Goal: Navigation & Orientation: Find specific page/section

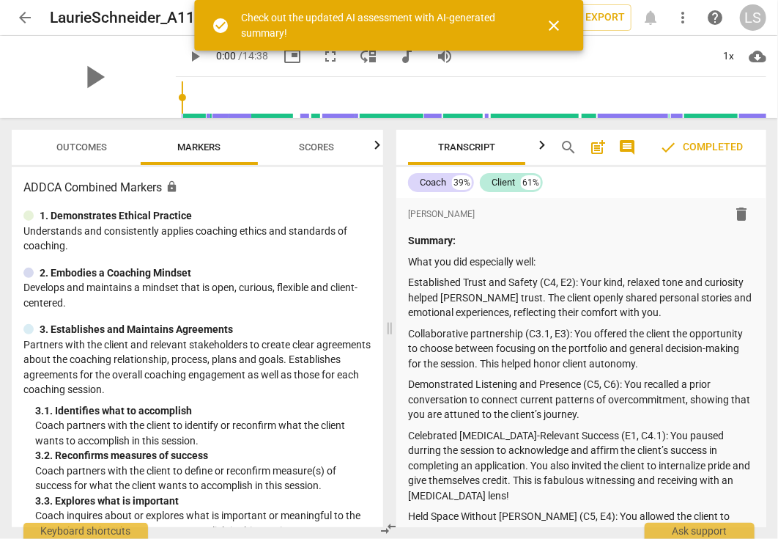
click at [29, 26] on span "arrow_back" at bounding box center [25, 18] width 18 height 18
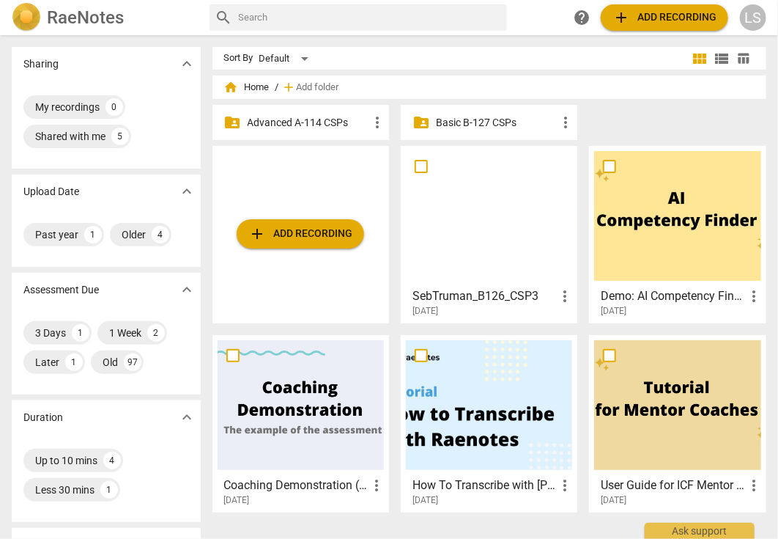
click at [284, 125] on p "Advanced A-114 CSPs" at bounding box center [308, 122] width 121 height 15
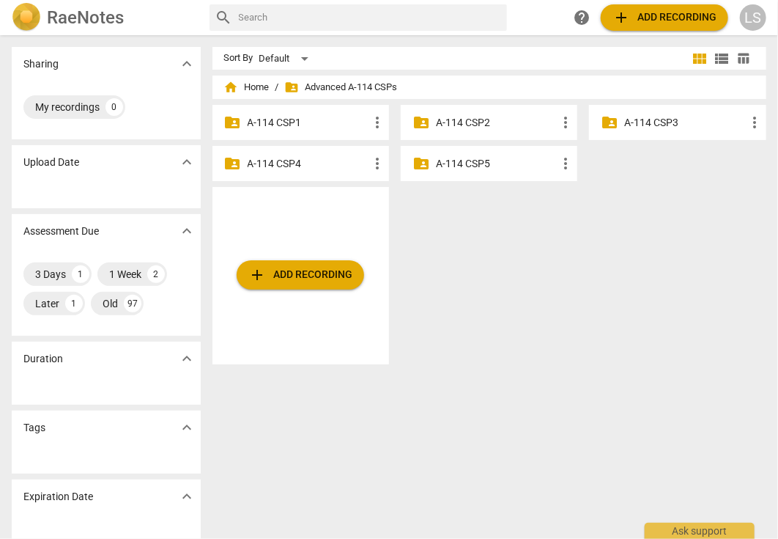
click at [618, 128] on div "folder_shared A-114 CSP3 more_vert" at bounding box center [677, 122] width 177 height 35
click at [646, 122] on p "A-114 CSP3" at bounding box center [684, 122] width 121 height 15
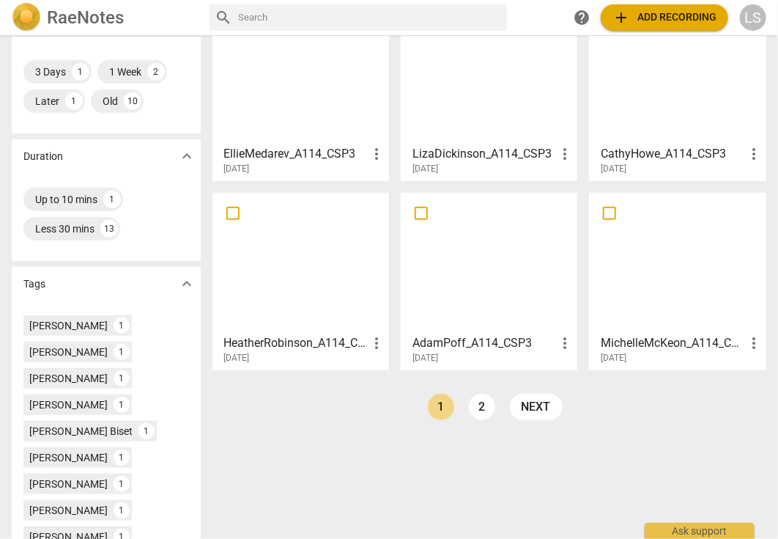
scroll to position [293, 0]
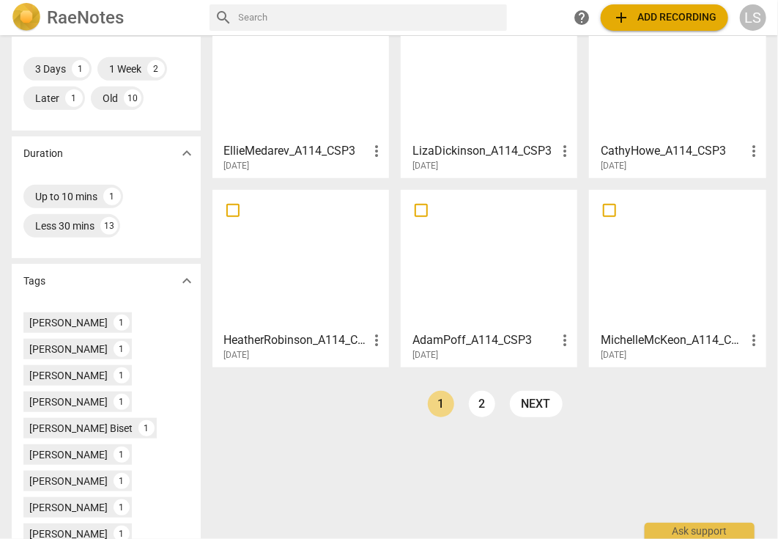
click at [541, 402] on link "next" at bounding box center [536, 404] width 53 height 26
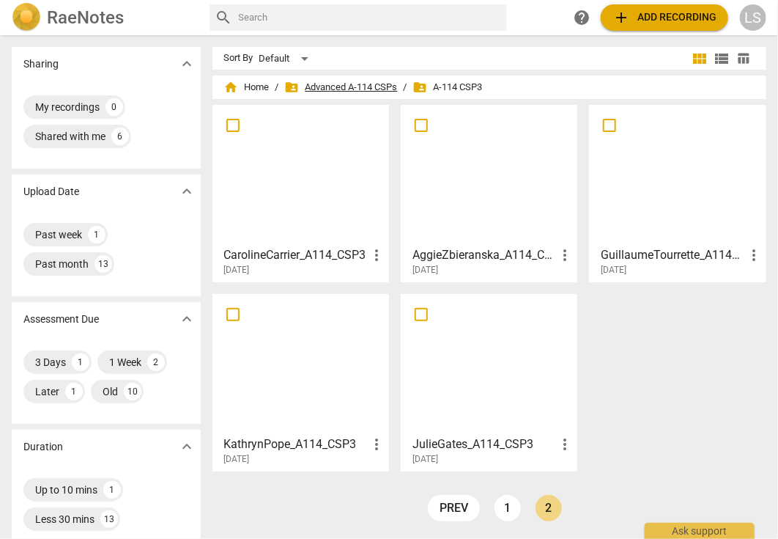
click at [345, 87] on span "folder_shared Advanced A-114 CSPs" at bounding box center [341, 87] width 113 height 15
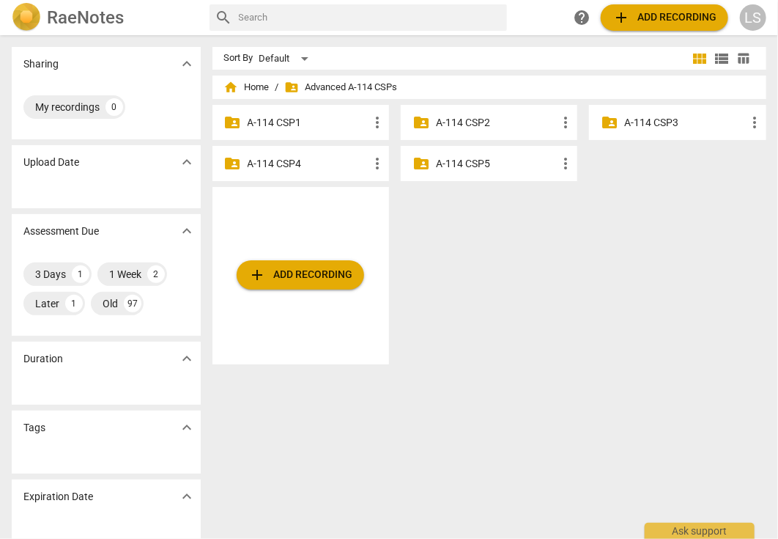
click at [458, 120] on p "A-114 CSP2" at bounding box center [496, 122] width 121 height 15
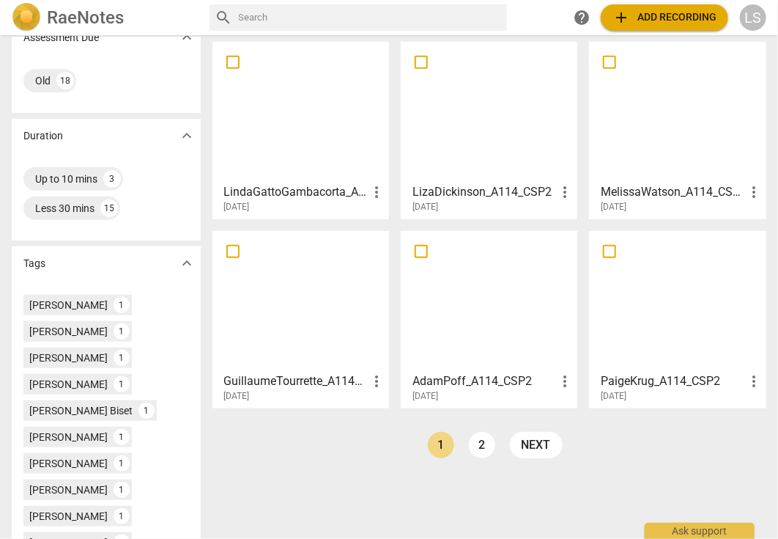
scroll to position [293, 0]
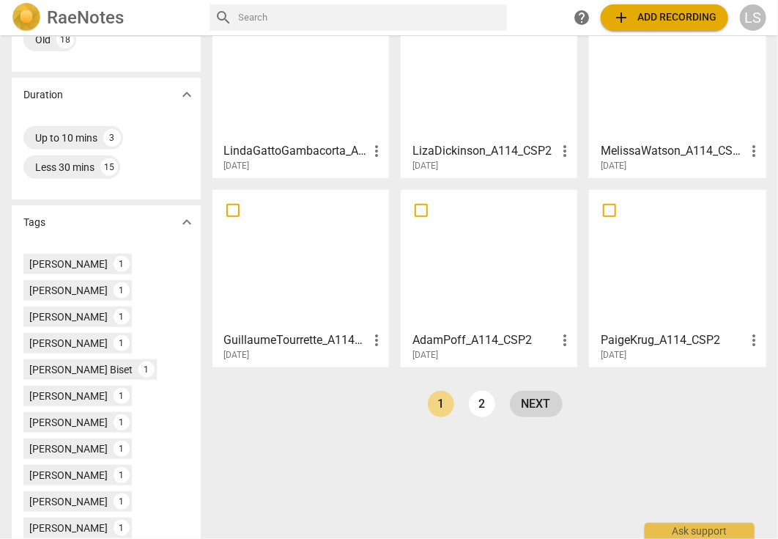
click at [536, 396] on link "next" at bounding box center [536, 404] width 53 height 26
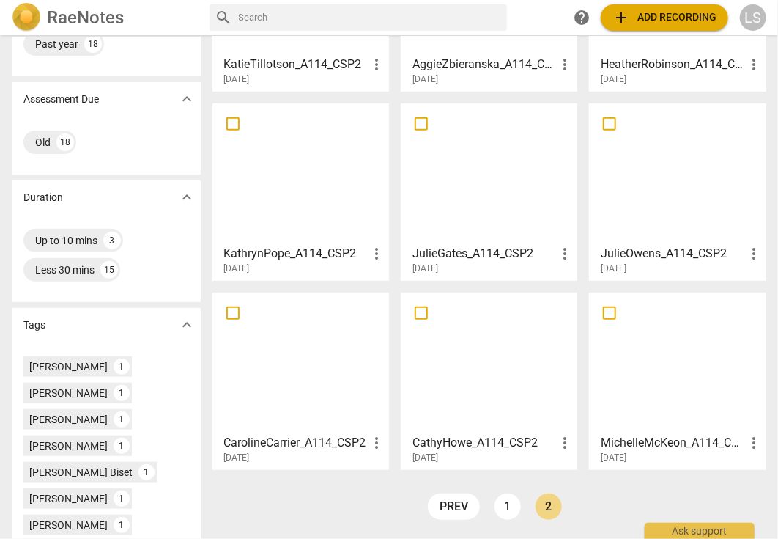
scroll to position [293, 0]
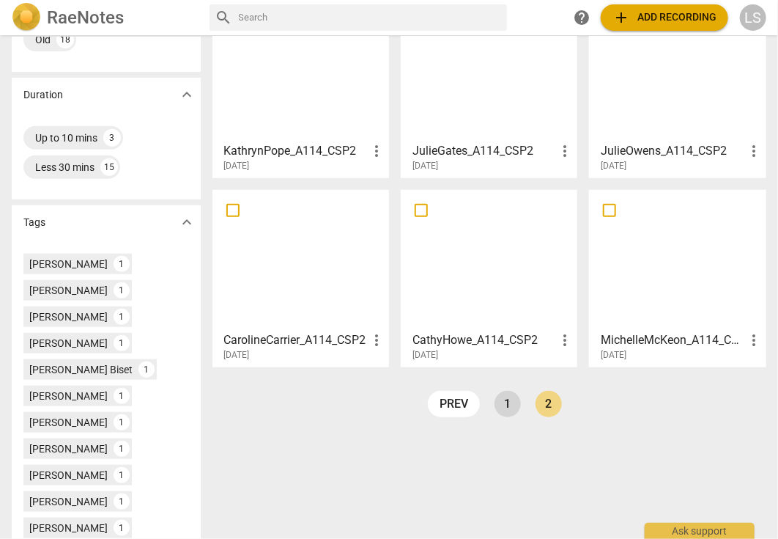
click at [504, 409] on link "1" at bounding box center [508, 404] width 26 height 26
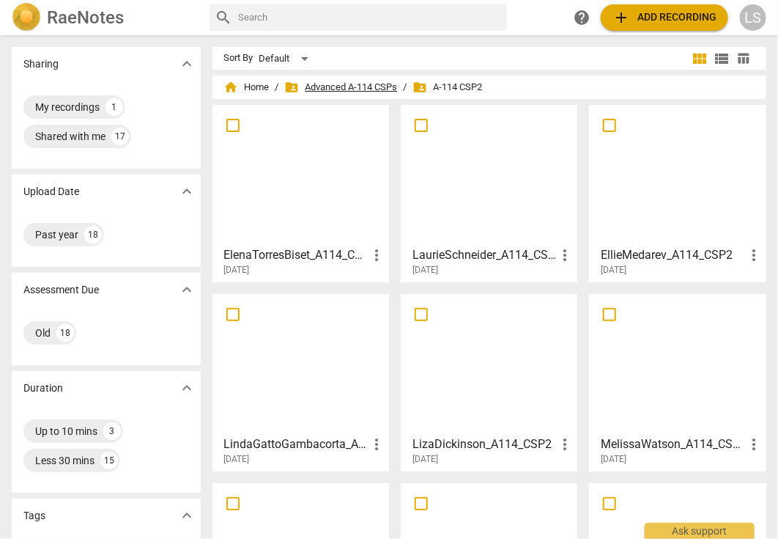
click at [391, 89] on span "folder_shared Advanced A-114 CSPs" at bounding box center [341, 87] width 113 height 15
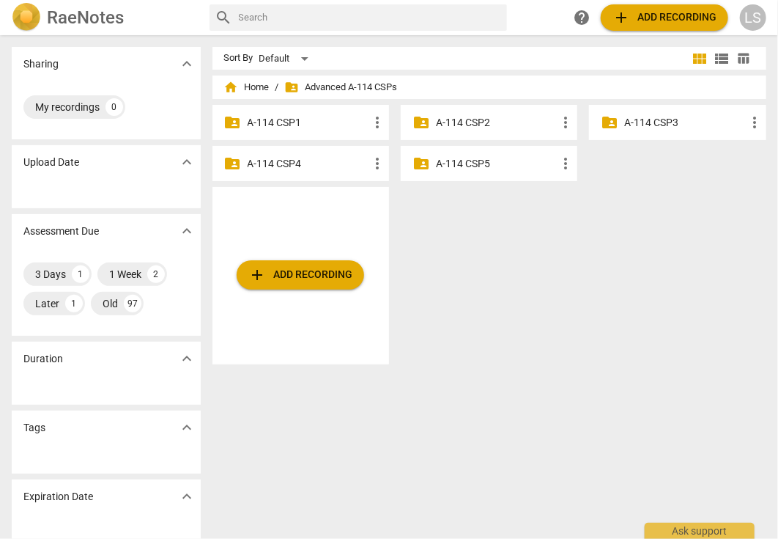
click at [648, 122] on p "A-114 CSP3" at bounding box center [684, 122] width 121 height 15
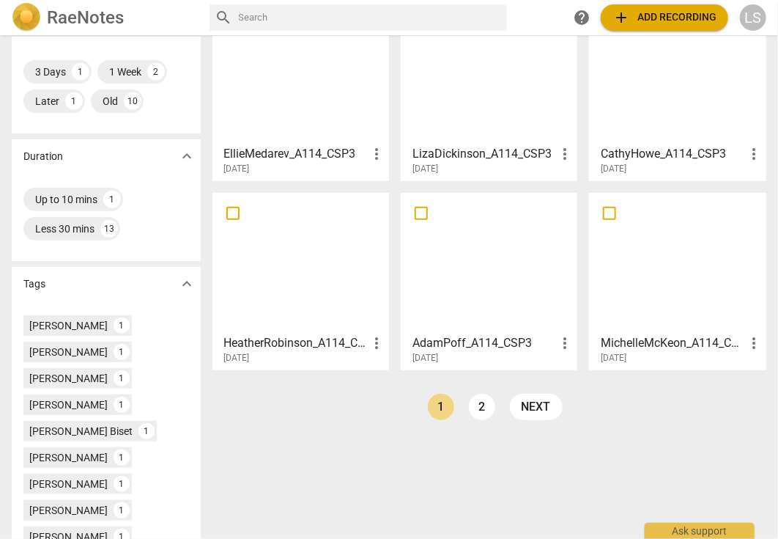
scroll to position [293, 0]
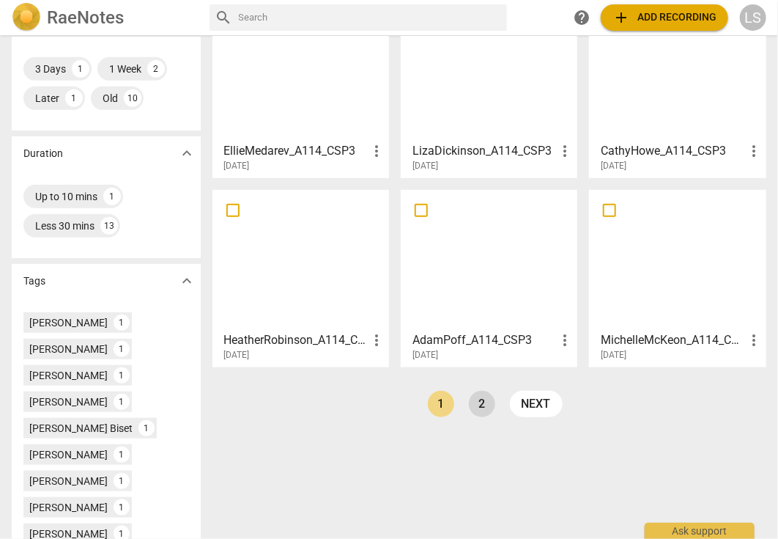
click at [478, 403] on link "2" at bounding box center [482, 404] width 26 height 26
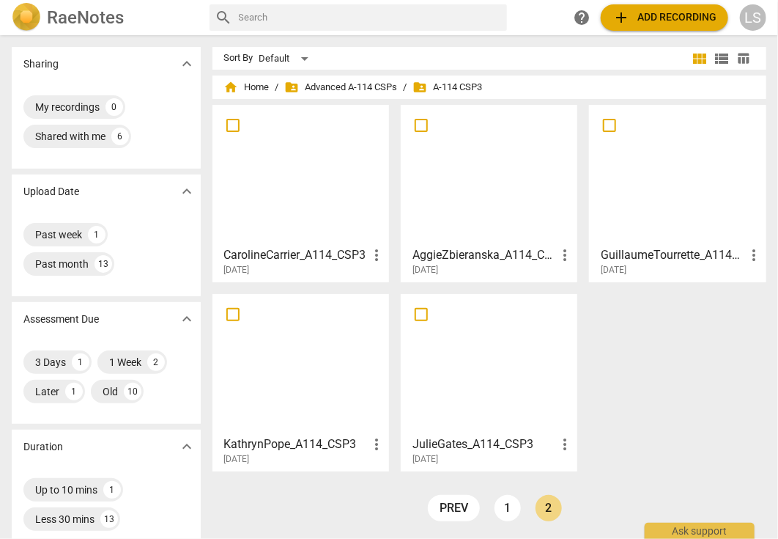
click at [15, 51] on div "Sharing expand_more" at bounding box center [106, 64] width 189 height 34
